Goal: Information Seeking & Learning: Learn about a topic

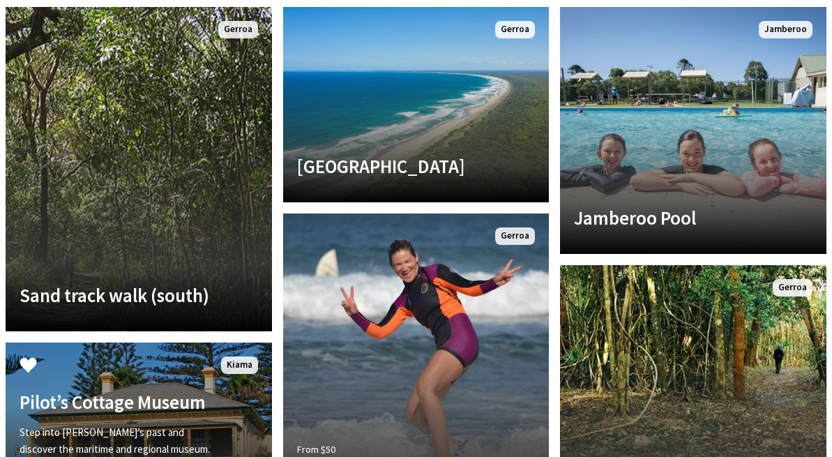
scroll to position [3090, 0]
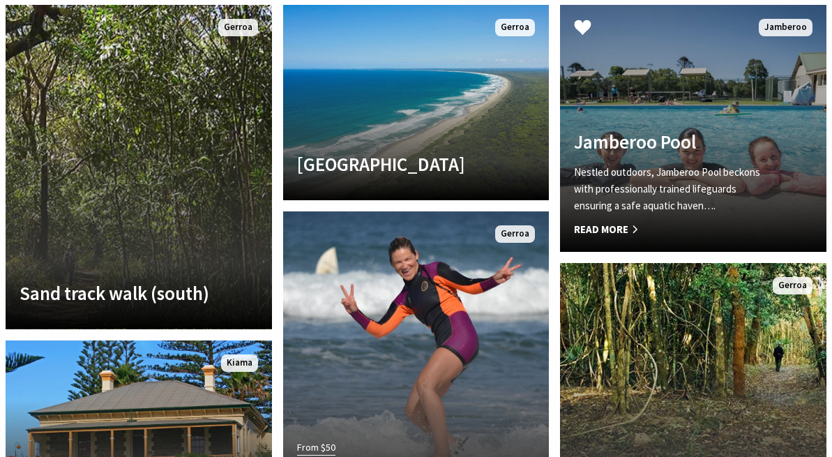
click at [636, 221] on span "Read More" at bounding box center [673, 229] width 198 height 17
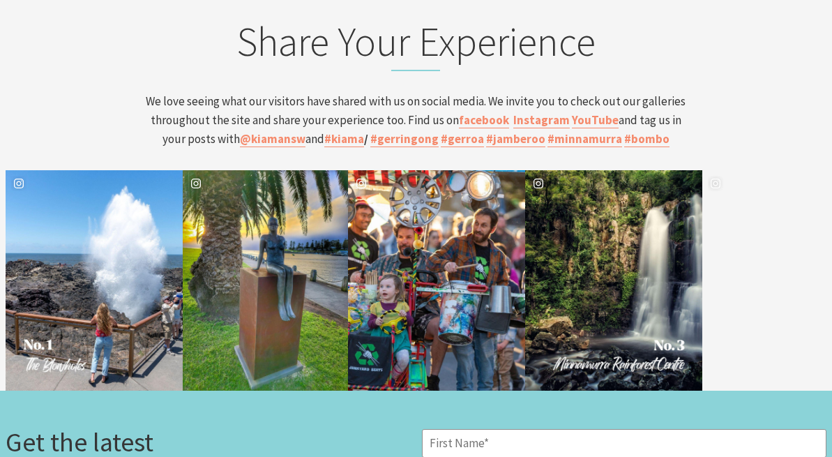
scroll to position [5119, 0]
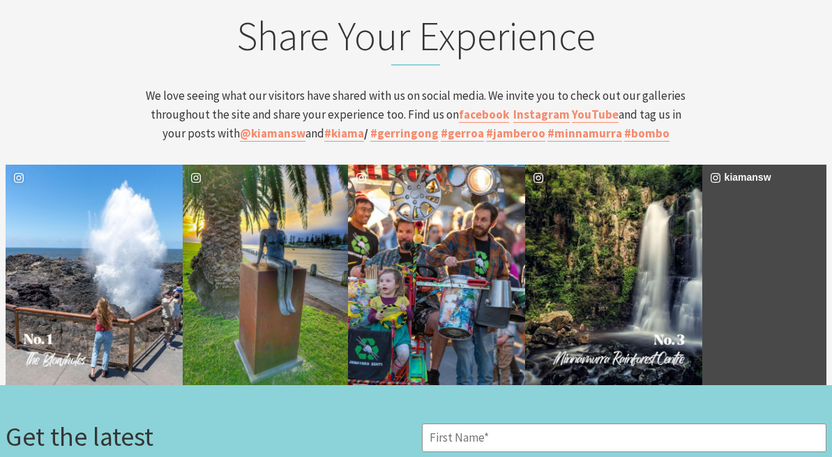
click at [771, 203] on div "kiamansw" at bounding box center [766, 275] width 126 height 220
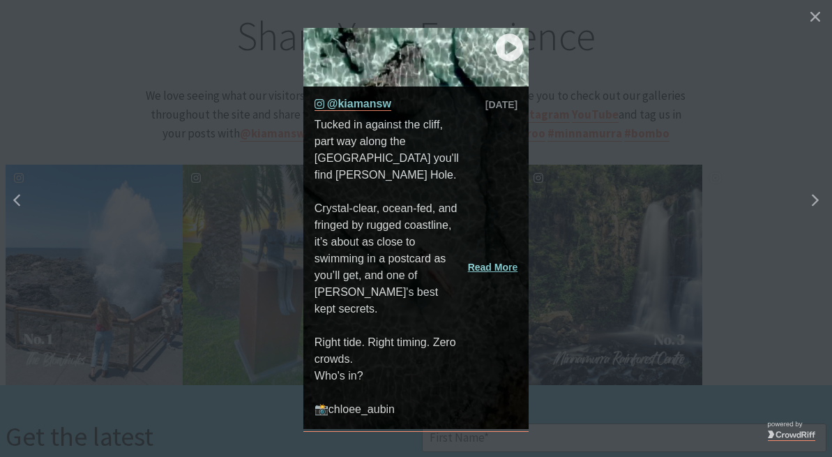
click at [509, 53] on icon "play icon" at bounding box center [510, 47] width 28 height 28
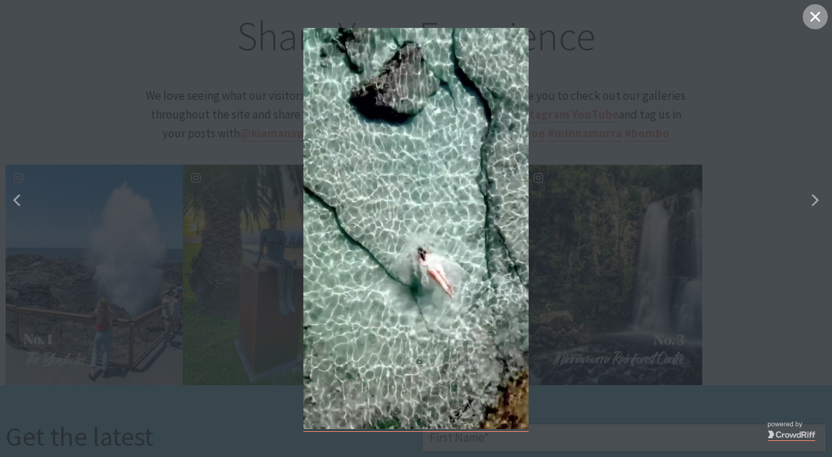
click at [812, 22] on button "Close" at bounding box center [815, 16] width 25 height 25
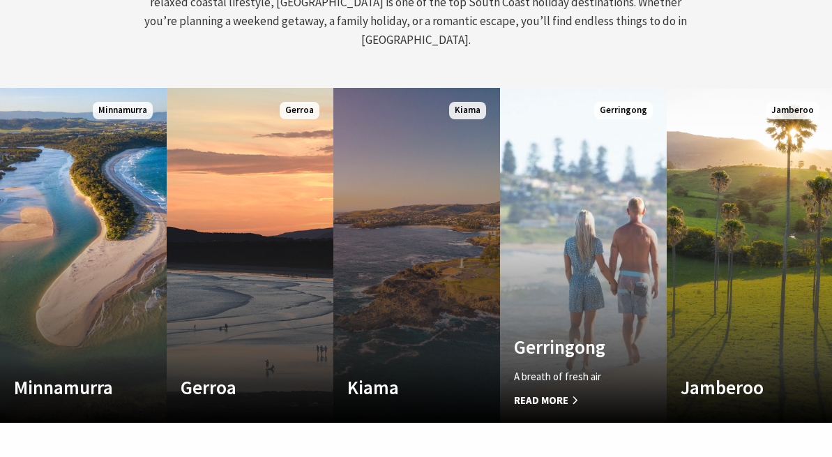
scroll to position [699, 0]
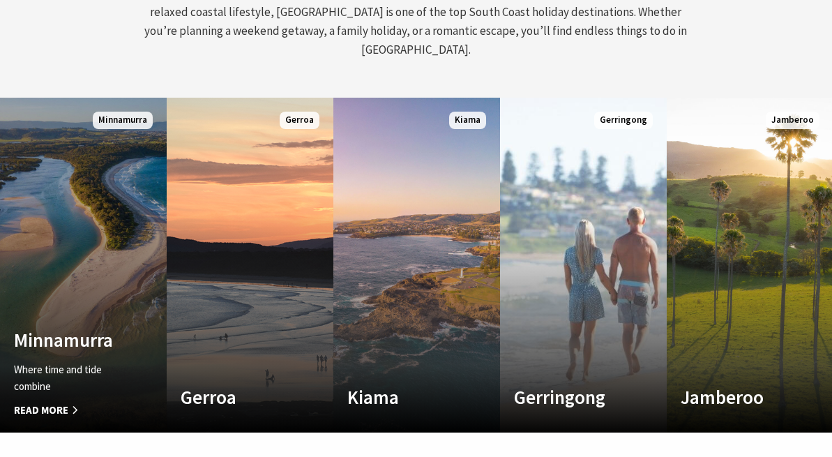
click at [103, 335] on div "Minnamurra Where time and tide combine Read More" at bounding box center [71, 374] width 142 height 90
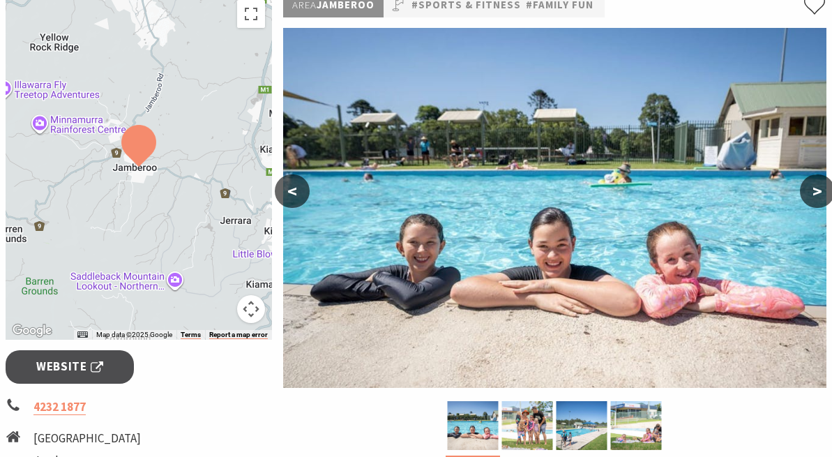
scroll to position [234, 0]
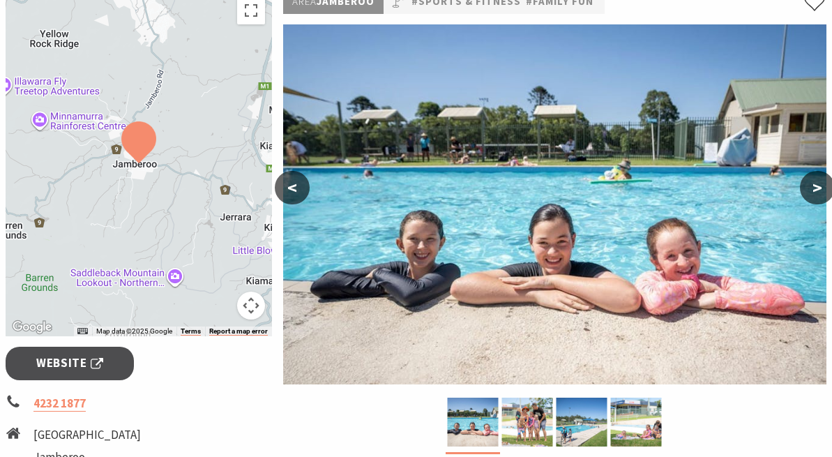
click at [812, 181] on button ">" at bounding box center [817, 187] width 35 height 33
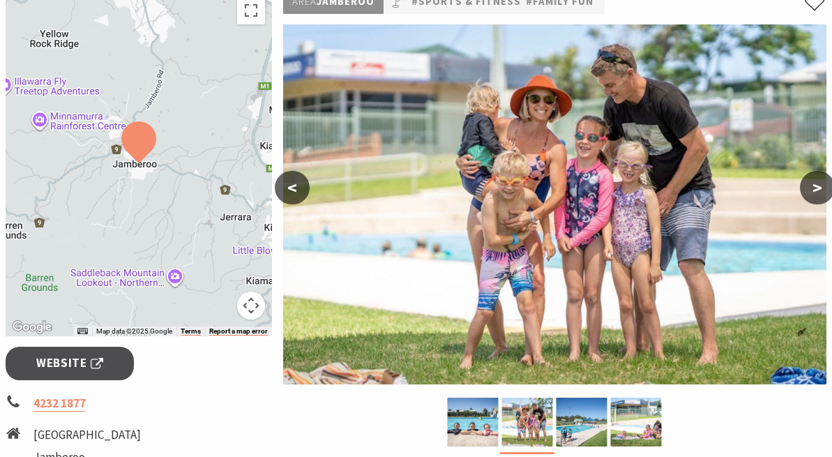
click at [812, 181] on button ">" at bounding box center [817, 187] width 35 height 33
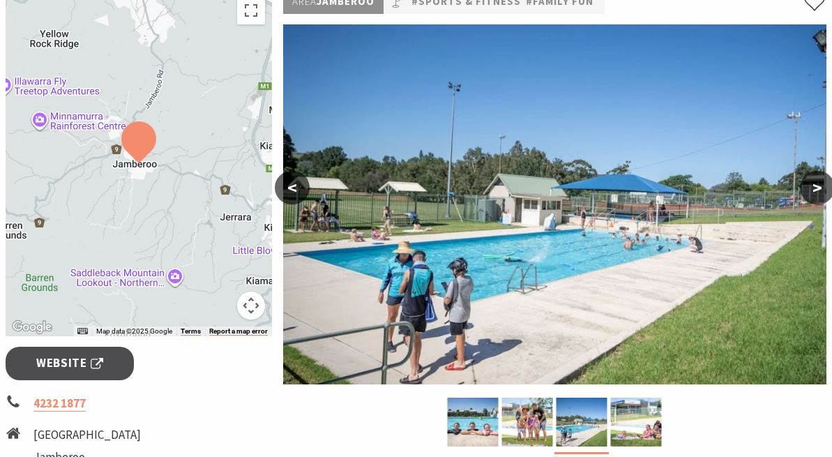
click at [812, 181] on button ">" at bounding box center [817, 187] width 35 height 33
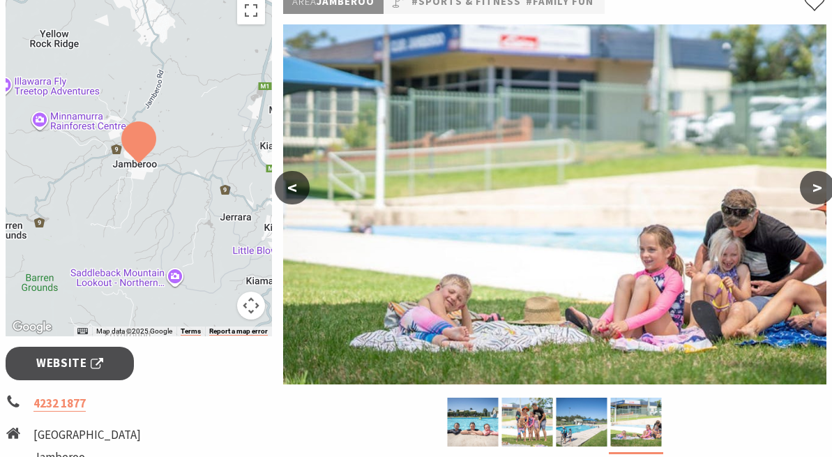
click at [812, 181] on button ">" at bounding box center [817, 187] width 35 height 33
click at [812, 190] on button ">" at bounding box center [817, 187] width 35 height 33
